Goal: Task Accomplishment & Management: Use online tool/utility

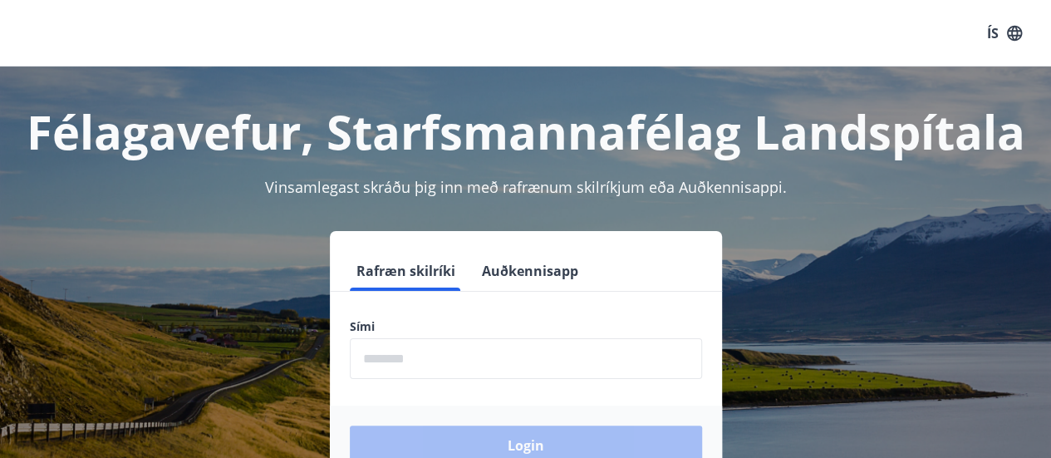
click at [445, 350] on input "phone" at bounding box center [526, 358] width 352 height 41
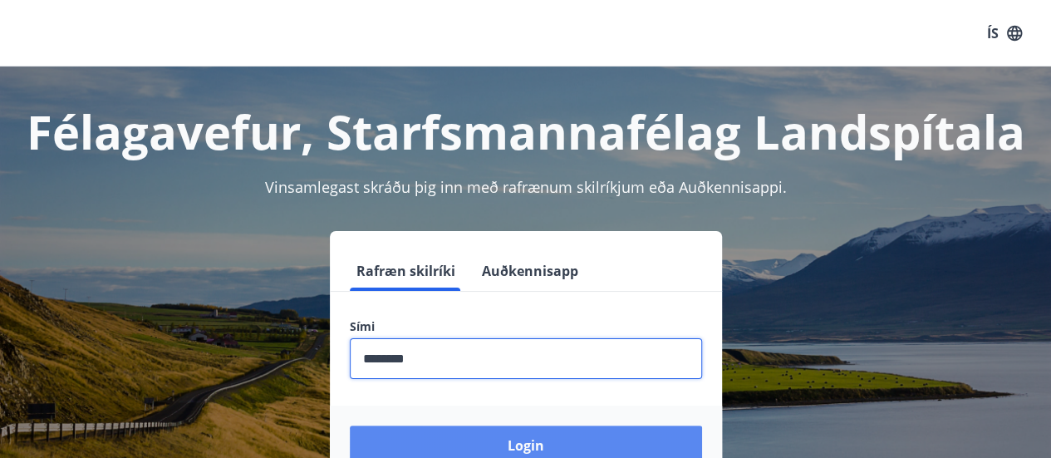
type input "********"
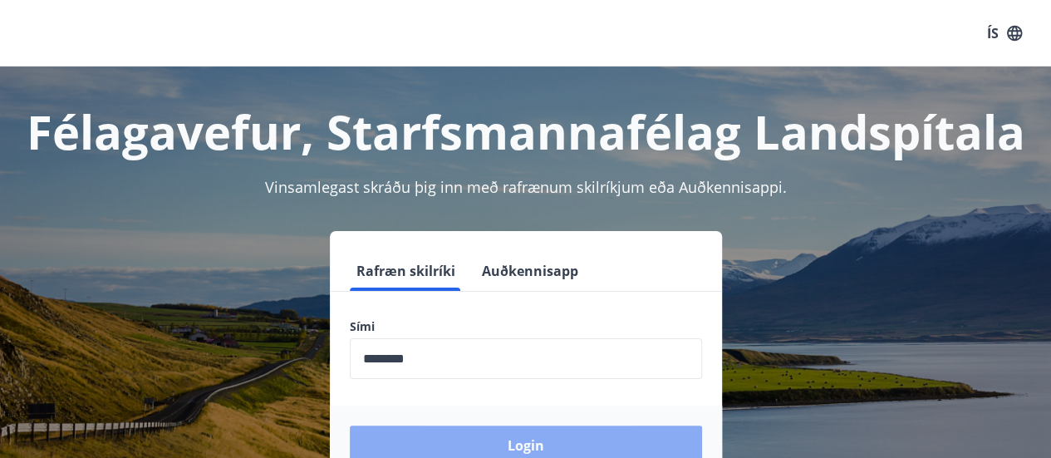
click at [424, 425] on button "Login" at bounding box center [526, 445] width 352 height 40
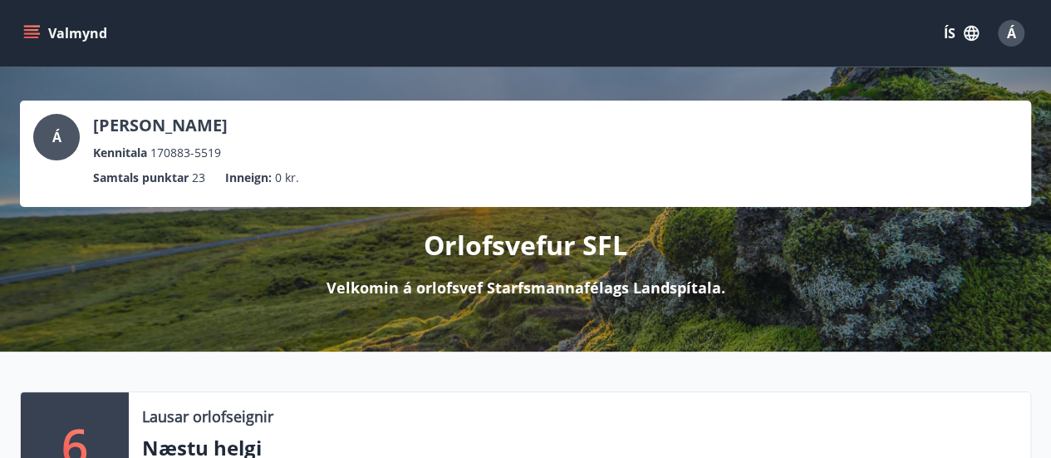
click at [33, 32] on icon "menu" at bounding box center [33, 33] width 18 height 2
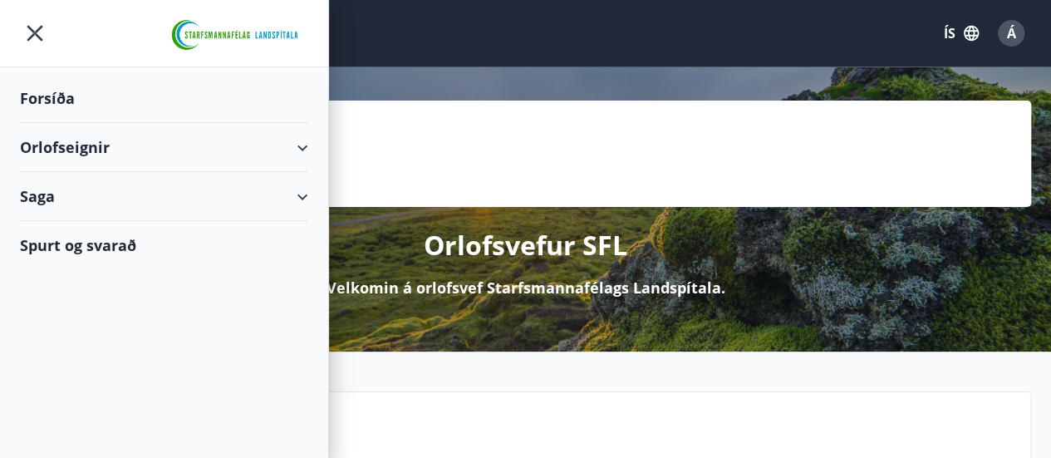
click at [266, 144] on div "Orlofseignir" at bounding box center [164, 147] width 288 height 49
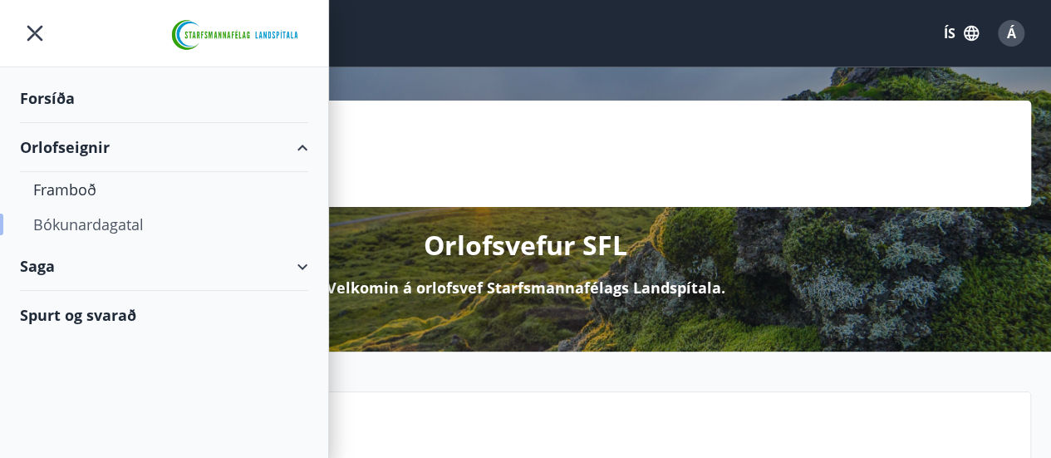
click at [98, 220] on div "Bókunardagatal" at bounding box center [164, 224] width 262 height 35
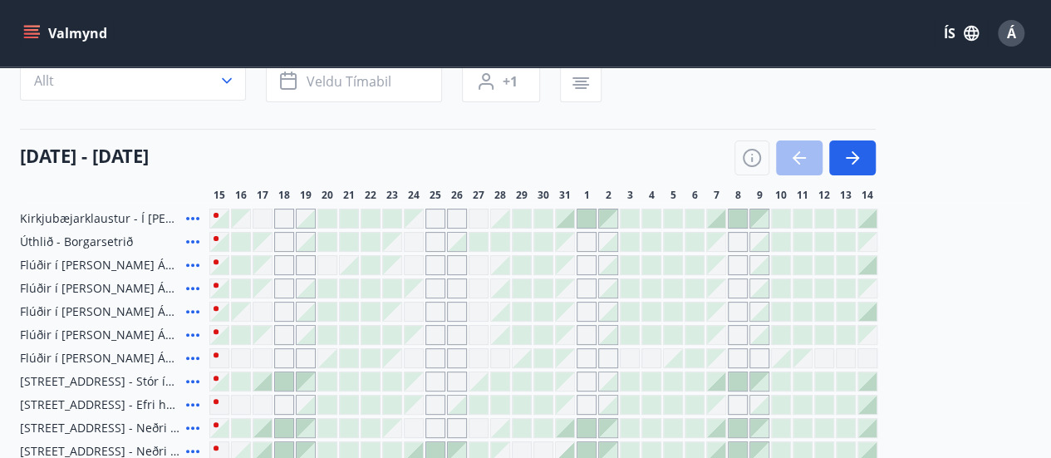
scroll to position [166, 0]
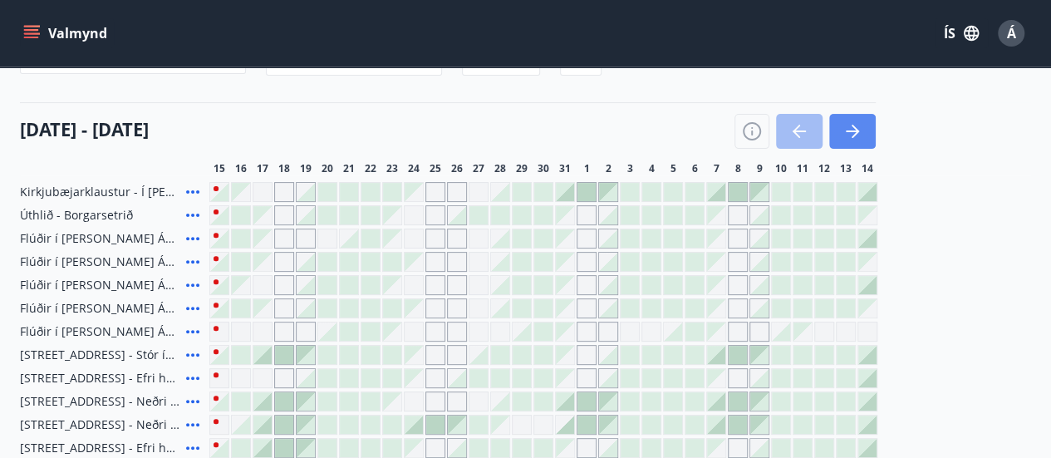
click at [854, 134] on icon "button" at bounding box center [854, 131] width 7 height 13
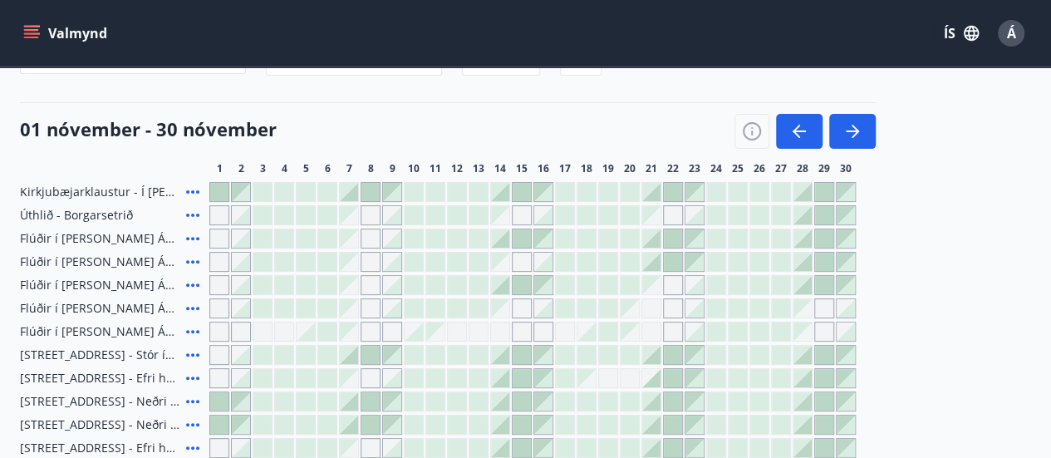
click at [605, 99] on div "Svæði Allt Dagsetningar Veldu tímabil Svefnstæði +1 01 nóvember - 30 nóvember 1…" at bounding box center [525, 270] width 1011 height 513
